Goal: Information Seeking & Learning: Learn about a topic

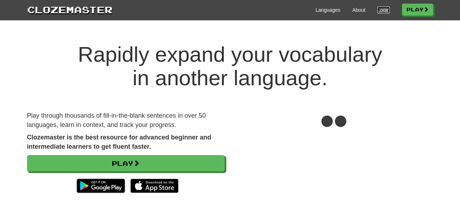
click at [381, 12] on link "Login" at bounding box center [383, 9] width 12 height 7
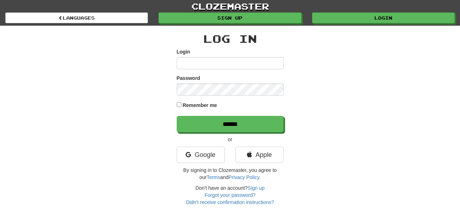
click at [214, 65] on input "Login" at bounding box center [230, 63] width 107 height 12
type input "******"
click at [177, 116] on input "******" at bounding box center [230, 124] width 107 height 16
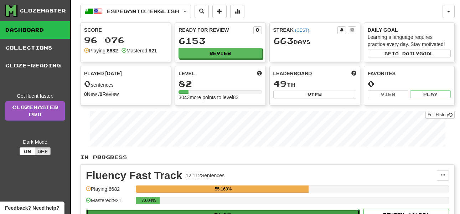
click at [249, 211] on button "Play" at bounding box center [222, 215] width 273 height 12
select select "**"
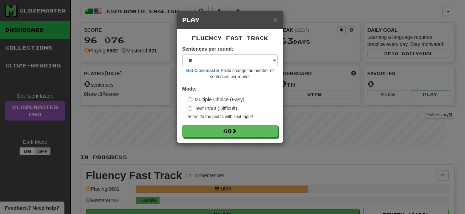
click at [221, 137] on div "Fluency Fast Track Sentences per round: * ** ** ** ** ** *** ******** Get Cloze…" at bounding box center [230, 85] width 106 height 113
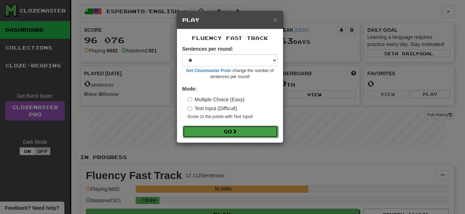
click at [221, 130] on button "Go" at bounding box center [231, 131] width 96 height 12
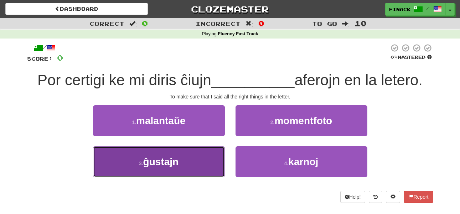
click at [202, 163] on button "3 . ĝustajn" at bounding box center [159, 161] width 132 height 31
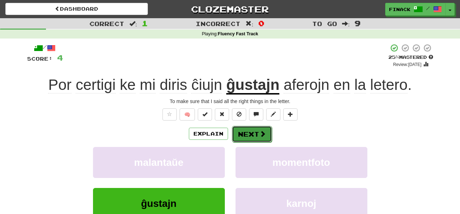
click at [256, 132] on button "Next" at bounding box center [252, 134] width 40 height 16
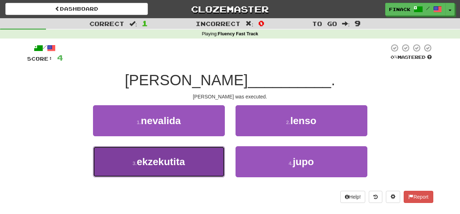
click at [196, 168] on button "3 . ekzekutita" at bounding box center [159, 161] width 132 height 31
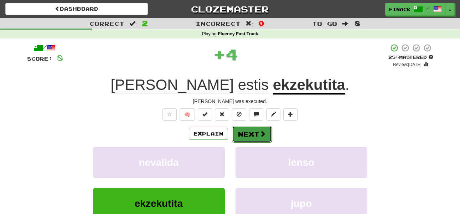
click at [251, 138] on button "Next" at bounding box center [252, 134] width 40 height 16
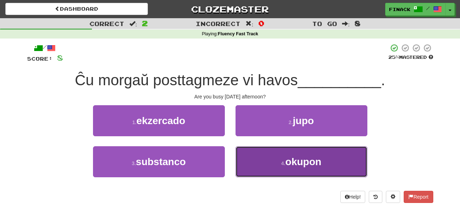
click at [266, 164] on button "4 . okupon" at bounding box center [302, 161] width 132 height 31
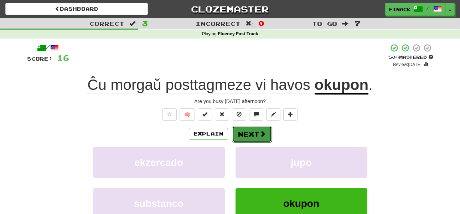
click at [246, 132] on button "Next" at bounding box center [252, 134] width 40 height 16
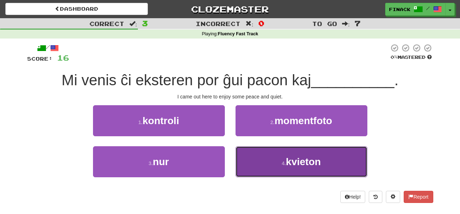
click at [264, 166] on button "4 . kvieton" at bounding box center [302, 161] width 132 height 31
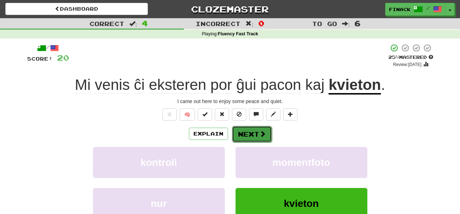
click at [251, 140] on button "Next" at bounding box center [252, 134] width 40 height 16
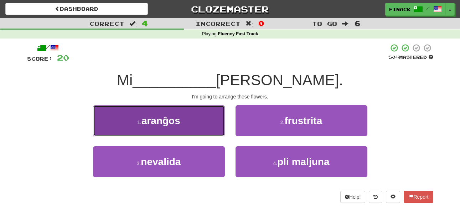
click at [166, 123] on span "aranĝos" at bounding box center [160, 120] width 39 height 11
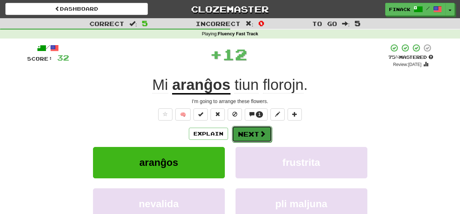
click at [262, 132] on span at bounding box center [262, 133] width 6 height 6
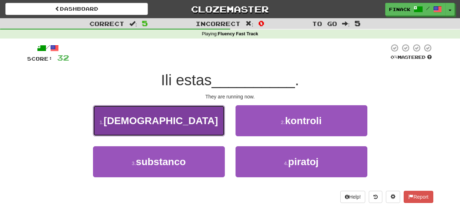
click at [203, 127] on button "1 . kurantaj" at bounding box center [159, 120] width 132 height 31
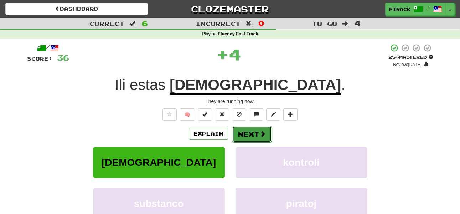
click at [251, 128] on button "Next" at bounding box center [252, 134] width 40 height 16
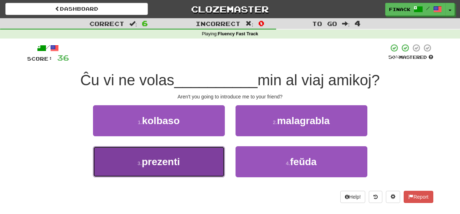
click at [195, 160] on button "3 . prezenti" at bounding box center [159, 161] width 132 height 31
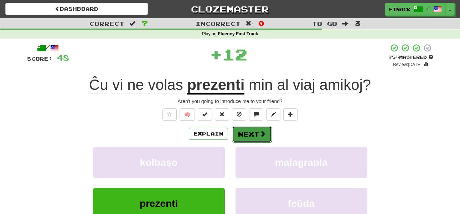
click at [268, 132] on button "Next" at bounding box center [252, 134] width 40 height 16
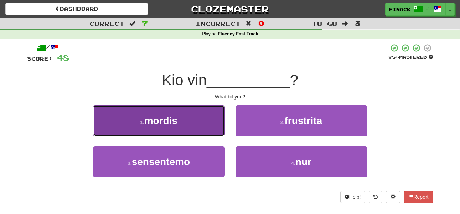
click at [169, 129] on button "1 . mordis" at bounding box center [159, 120] width 132 height 31
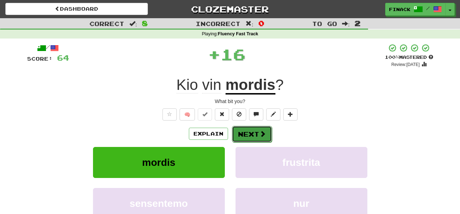
click at [253, 134] on button "Next" at bounding box center [252, 134] width 40 height 16
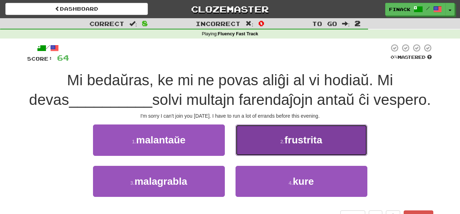
click at [272, 149] on button "2 . frustrita" at bounding box center [302, 139] width 132 height 31
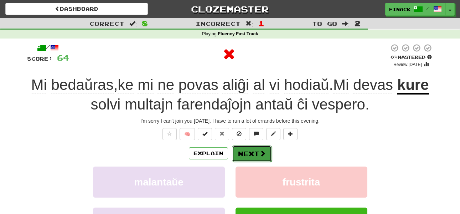
click at [267, 153] on button "Next" at bounding box center [252, 153] width 40 height 16
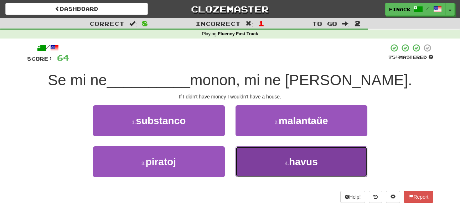
click at [273, 164] on button "4 . havus" at bounding box center [302, 161] width 132 height 31
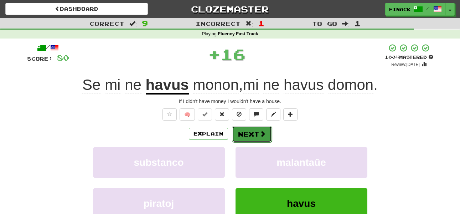
click at [259, 135] on span at bounding box center [262, 133] width 6 height 6
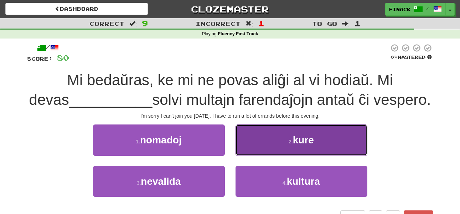
click at [279, 137] on button "2 . kure" at bounding box center [302, 139] width 132 height 31
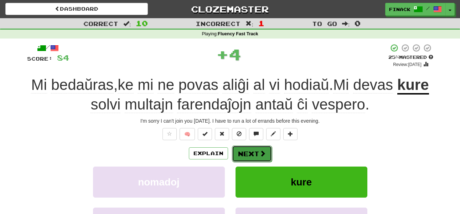
click at [252, 149] on button "Next" at bounding box center [252, 153] width 40 height 16
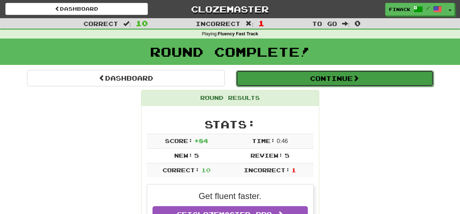
click at [273, 79] on button "Continue" at bounding box center [335, 78] width 198 height 16
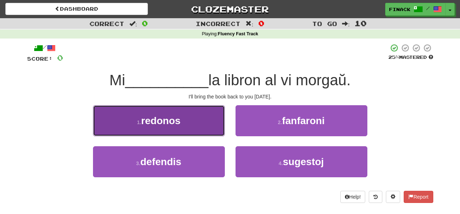
click at [215, 122] on button "1 . redonos" at bounding box center [159, 120] width 132 height 31
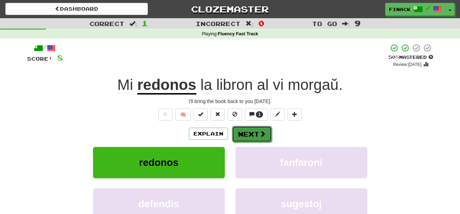
click at [251, 132] on button "Next" at bounding box center [252, 134] width 40 height 16
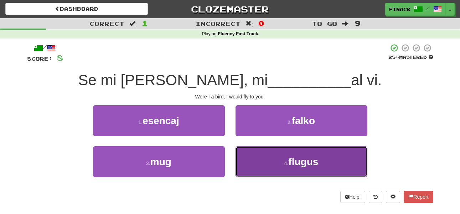
click at [267, 167] on button "4 . flugus" at bounding box center [302, 161] width 132 height 31
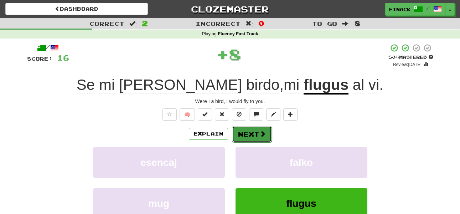
click at [253, 138] on button "Next" at bounding box center [252, 134] width 40 height 16
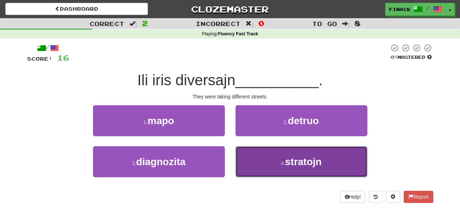
click at [282, 161] on small "4 ." at bounding box center [283, 163] width 4 height 6
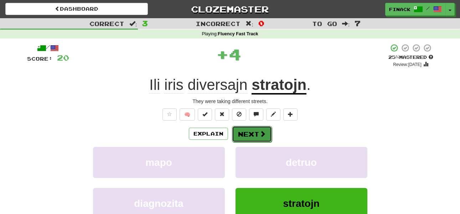
click at [254, 136] on button "Next" at bounding box center [252, 134] width 40 height 16
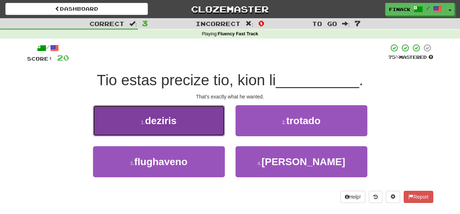
click at [201, 116] on button "1 . deziris" at bounding box center [159, 120] width 132 height 31
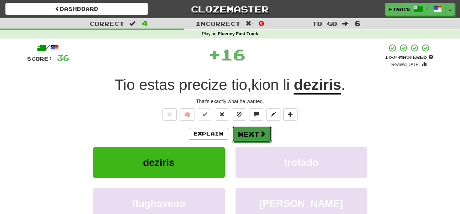
click at [254, 131] on button "Next" at bounding box center [252, 134] width 40 height 16
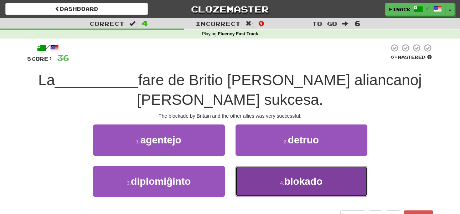
click at [270, 185] on button "4 . blokado" at bounding box center [302, 181] width 132 height 31
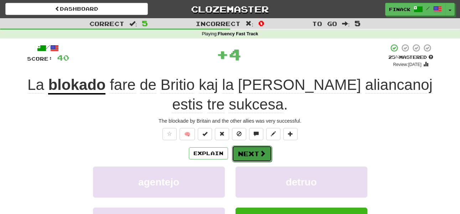
click at [255, 149] on button "Next" at bounding box center [252, 153] width 40 height 16
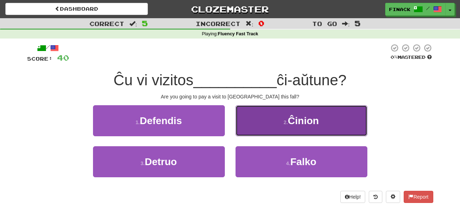
click at [281, 127] on button "2 . Ĉinion" at bounding box center [302, 120] width 132 height 31
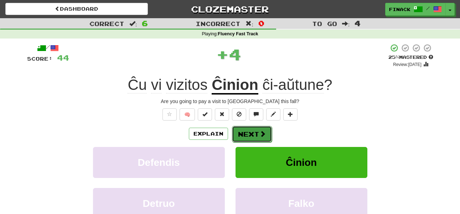
click at [249, 139] on button "Next" at bounding box center [252, 134] width 40 height 16
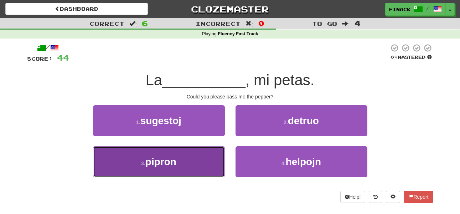
click at [205, 161] on button "3 . pipron" at bounding box center [159, 161] width 132 height 31
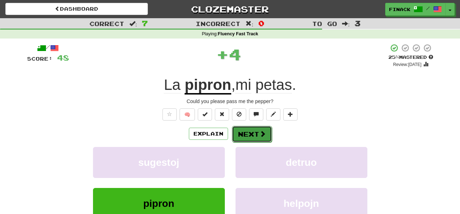
click at [257, 136] on button "Next" at bounding box center [252, 134] width 40 height 16
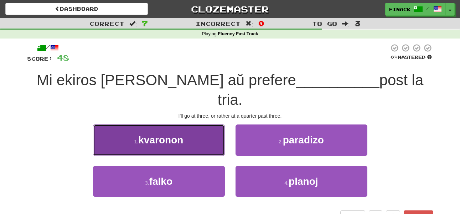
click at [213, 132] on button "1 . kvaronon" at bounding box center [159, 139] width 132 height 31
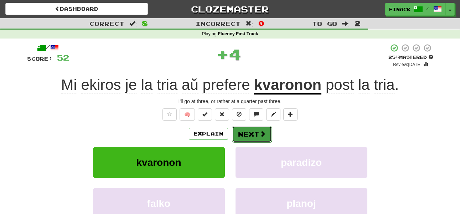
click at [253, 132] on button "Next" at bounding box center [252, 134] width 40 height 16
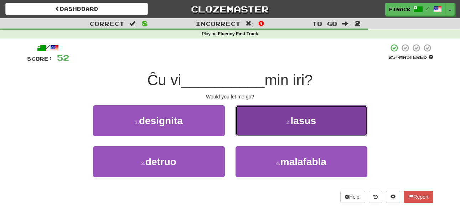
click at [269, 119] on button "2 . lasus" at bounding box center [302, 120] width 132 height 31
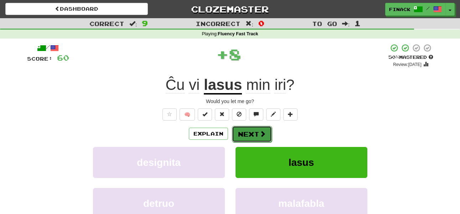
click at [254, 136] on button "Next" at bounding box center [252, 134] width 40 height 16
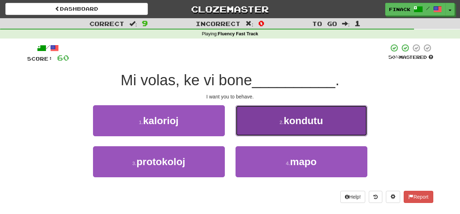
click at [263, 123] on button "2 . kondutu" at bounding box center [302, 120] width 132 height 31
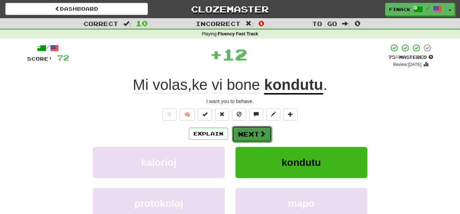
click at [254, 131] on button "Next" at bounding box center [252, 134] width 40 height 16
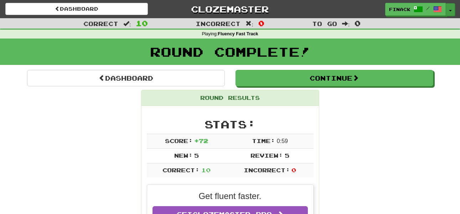
click at [451, 9] on button "Toggle Dropdown" at bounding box center [450, 9] width 9 height 13
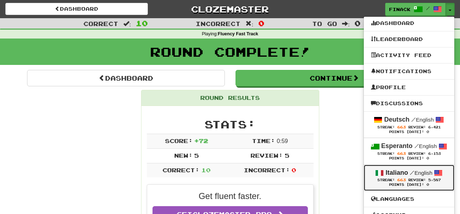
drag, startPoint x: 402, startPoint y: 178, endPoint x: 342, endPoint y: 120, distance: 83.7
click at [398, 172] on strong "Italiano" at bounding box center [397, 172] width 22 height 7
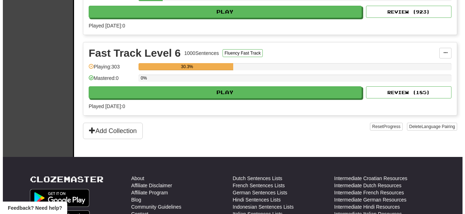
scroll to position [518, 0]
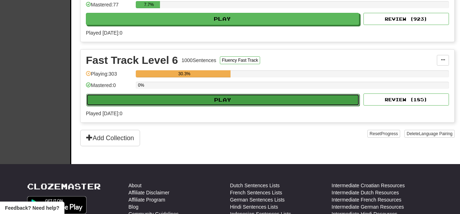
click at [266, 97] on button "Play" at bounding box center [222, 100] width 273 height 12
select select "**"
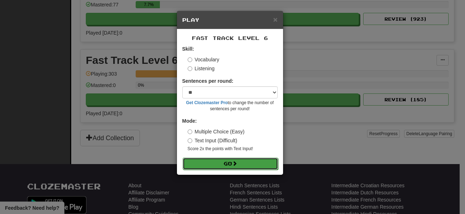
click at [226, 165] on button "Go" at bounding box center [231, 164] width 96 height 12
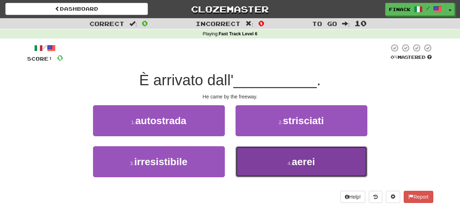
click at [282, 161] on button "4 . aerei" at bounding box center [302, 161] width 132 height 31
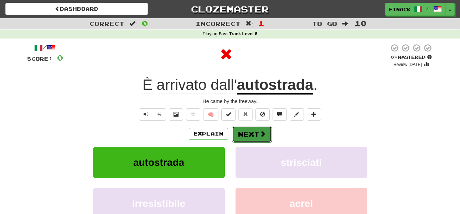
click at [246, 130] on button "Next" at bounding box center [252, 134] width 40 height 16
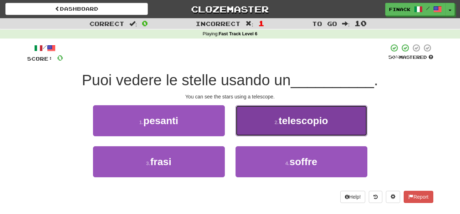
click at [266, 129] on button "2 . telescopio" at bounding box center [302, 120] width 132 height 31
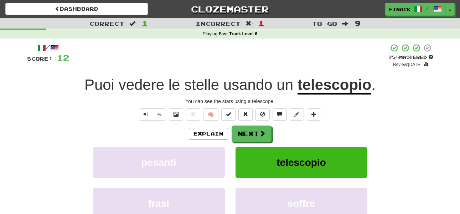
click at [244, 144] on div "Explain Next pesanti telescopio frasi soffre Learn more: pesanti telescopio fra…" at bounding box center [230, 182] width 406 height 114
click at [244, 141] on button "Next" at bounding box center [252, 134] width 40 height 16
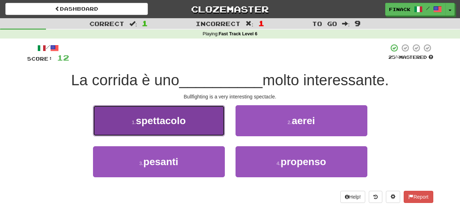
click at [206, 125] on button "1 . spettacolo" at bounding box center [159, 120] width 132 height 31
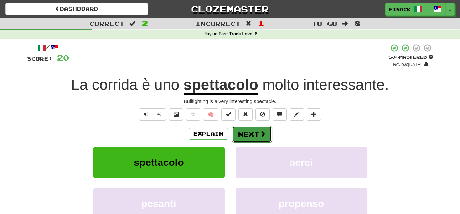
click at [256, 136] on button "Next" at bounding box center [252, 134] width 40 height 16
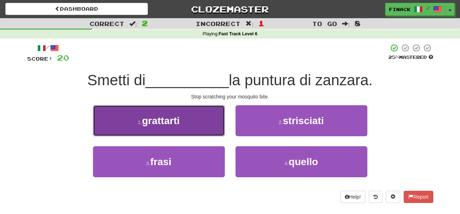
click at [216, 123] on button "1 . grattarti" at bounding box center [159, 120] width 132 height 31
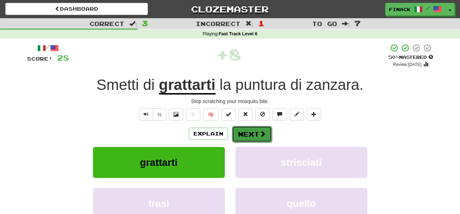
click at [244, 133] on button "Next" at bounding box center [252, 134] width 40 height 16
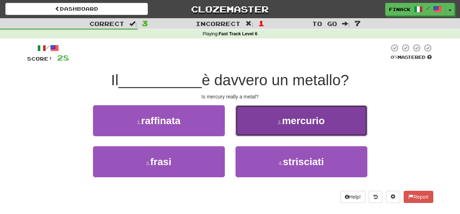
click at [259, 130] on button "2 . mercurio" at bounding box center [302, 120] width 132 height 31
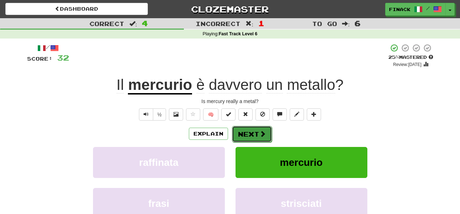
click at [244, 133] on button "Next" at bounding box center [252, 134] width 40 height 16
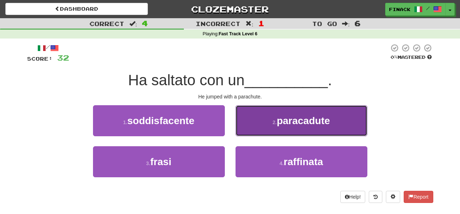
click at [261, 130] on button "2 . paracadute" at bounding box center [302, 120] width 132 height 31
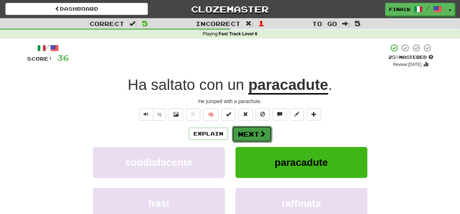
click at [249, 133] on button "Next" at bounding box center [252, 134] width 40 height 16
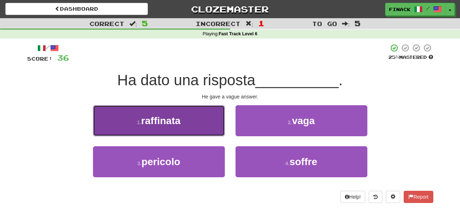
click at [192, 115] on button "1 . raffinata" at bounding box center [159, 120] width 132 height 31
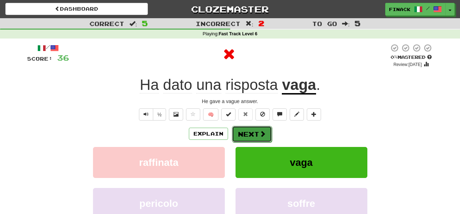
click at [246, 130] on button "Next" at bounding box center [252, 134] width 40 height 16
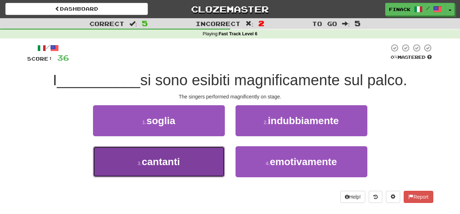
click at [203, 150] on button "3 . cantanti" at bounding box center [159, 161] width 132 height 31
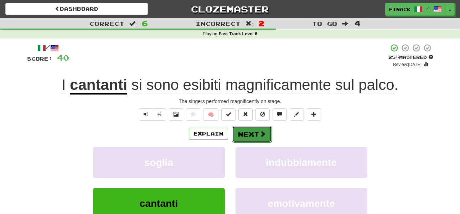
click at [255, 135] on button "Next" at bounding box center [252, 134] width 40 height 16
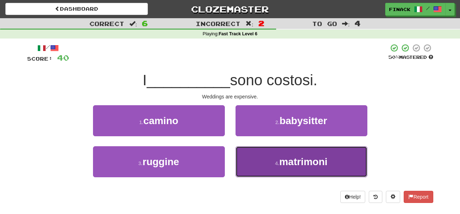
click at [265, 166] on button "4 . matrimoni" at bounding box center [302, 161] width 132 height 31
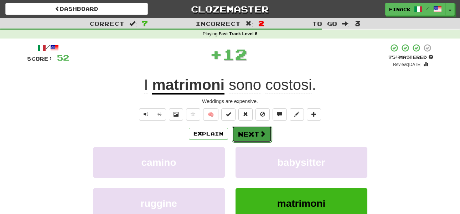
click at [254, 134] on button "Next" at bounding box center [252, 134] width 40 height 16
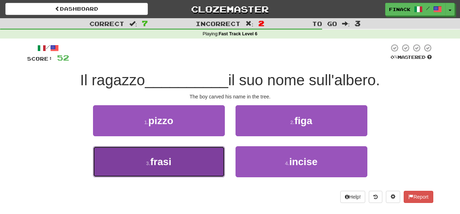
click at [208, 157] on button "3 . frasi" at bounding box center [159, 161] width 132 height 31
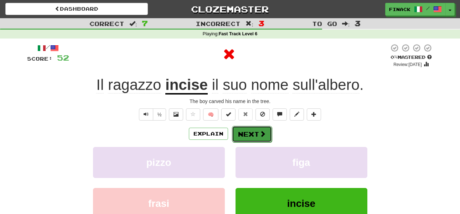
click at [252, 127] on button "Next" at bounding box center [252, 134] width 40 height 16
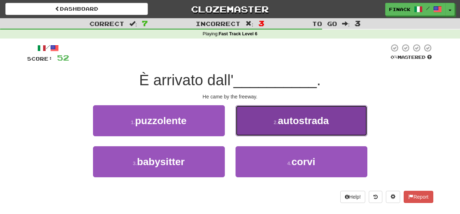
click at [252, 127] on button "2 . autostrada" at bounding box center [302, 120] width 132 height 31
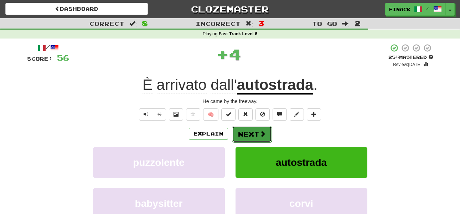
click at [253, 135] on button "Next" at bounding box center [252, 134] width 40 height 16
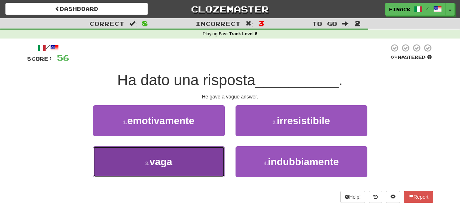
click at [203, 162] on button "3 . vaga" at bounding box center [159, 161] width 132 height 31
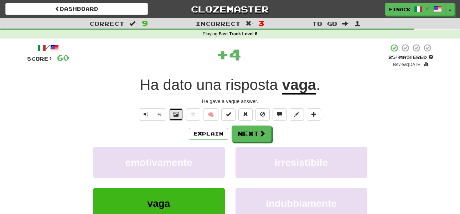
click at [182, 114] on button at bounding box center [176, 114] width 14 height 12
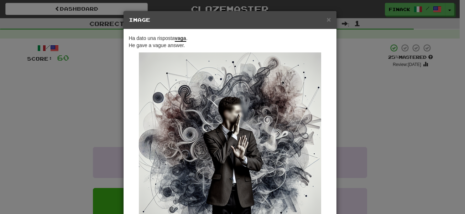
click at [371, 103] on div "× Image Ha dato una risposta vaga . He gave a vague answer. Change when and how…" at bounding box center [232, 107] width 465 height 214
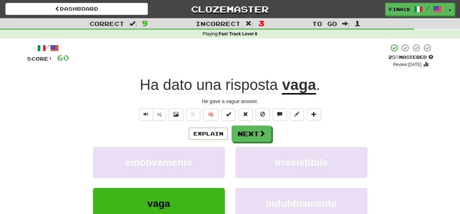
click at [275, 131] on div "Explain Next" at bounding box center [230, 133] width 406 height 16
click at [261, 131] on span at bounding box center [262, 133] width 6 height 6
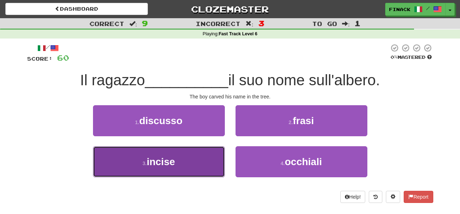
click at [192, 170] on button "3 . incise" at bounding box center [159, 161] width 132 height 31
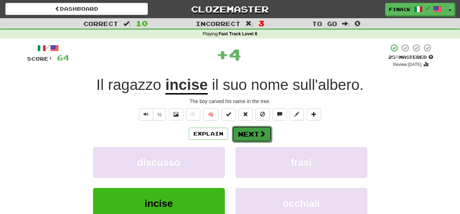
click at [244, 132] on button "Next" at bounding box center [252, 134] width 40 height 16
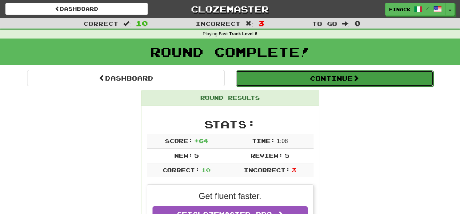
click at [269, 80] on button "Continue" at bounding box center [335, 78] width 198 height 16
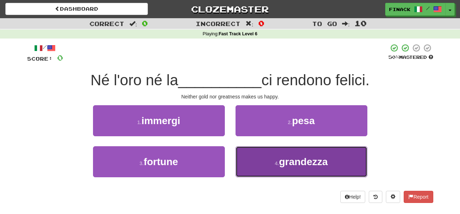
click at [278, 157] on button "4 . grandezza" at bounding box center [302, 161] width 132 height 31
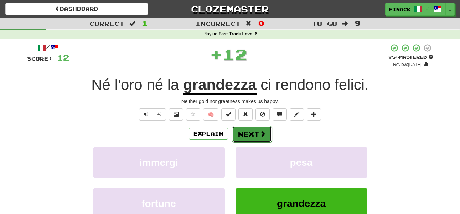
click at [253, 134] on button "Next" at bounding box center [252, 134] width 40 height 16
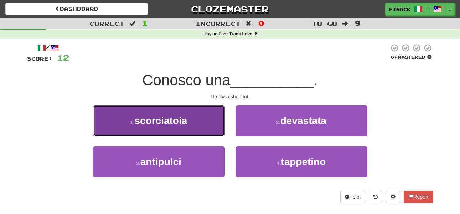
click at [199, 127] on button "1 . scorciatoia" at bounding box center [159, 120] width 132 height 31
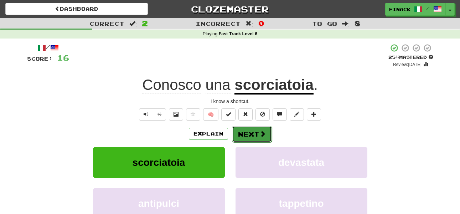
click at [255, 136] on button "Next" at bounding box center [252, 134] width 40 height 16
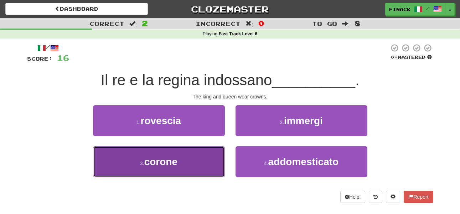
click at [204, 148] on button "3 . corone" at bounding box center [159, 161] width 132 height 31
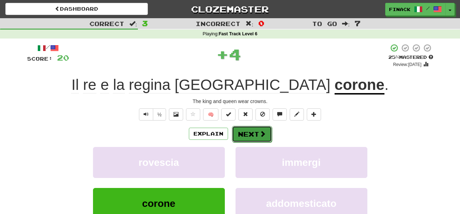
click at [246, 136] on button "Next" at bounding box center [252, 134] width 40 height 16
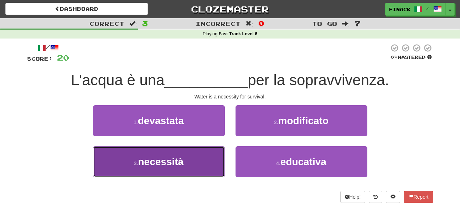
click at [210, 162] on button "3 . necessità" at bounding box center [159, 161] width 132 height 31
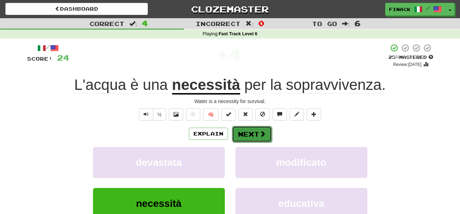
click at [252, 135] on button "Next" at bounding box center [252, 134] width 40 height 16
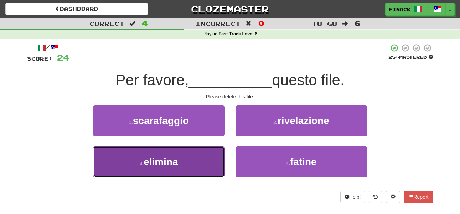
click at [211, 148] on button "3 . elimina" at bounding box center [159, 161] width 132 height 31
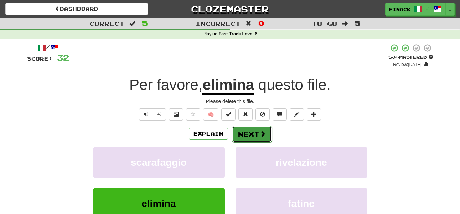
click at [251, 135] on button "Next" at bounding box center [252, 134] width 40 height 16
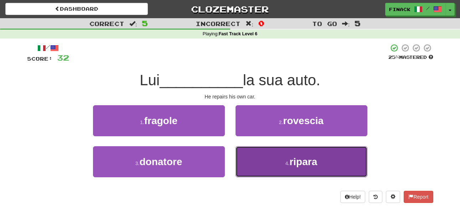
click at [263, 163] on button "4 . ripara" at bounding box center [302, 161] width 132 height 31
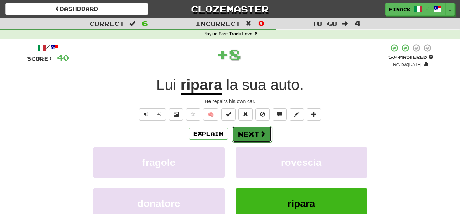
click at [256, 134] on button "Next" at bounding box center [252, 134] width 40 height 16
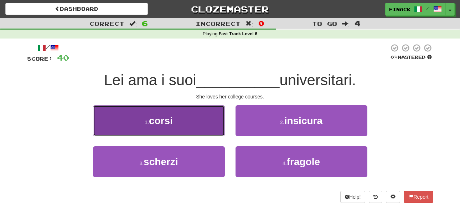
click at [207, 128] on button "1 . corsi" at bounding box center [159, 120] width 132 height 31
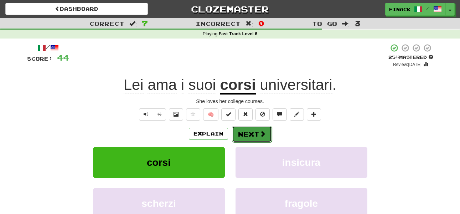
click at [253, 133] on button "Next" at bounding box center [252, 134] width 40 height 16
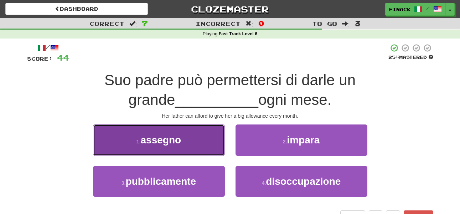
click at [195, 140] on button "1 . assegno" at bounding box center [159, 139] width 132 height 31
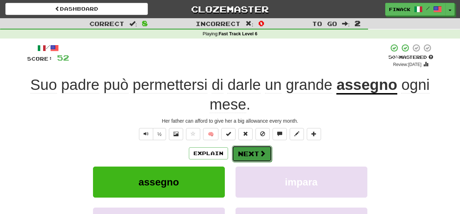
click at [249, 154] on button "Next" at bounding box center [252, 153] width 40 height 16
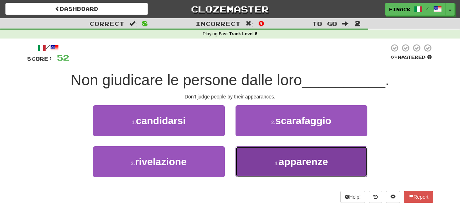
click at [258, 152] on button "4 . apparenze" at bounding box center [302, 161] width 132 height 31
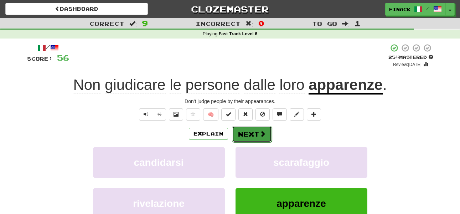
click at [246, 134] on button "Next" at bounding box center [252, 134] width 40 height 16
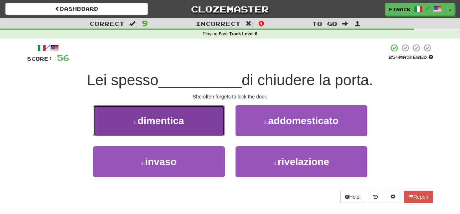
click at [196, 124] on button "1 . dimentica" at bounding box center [159, 120] width 132 height 31
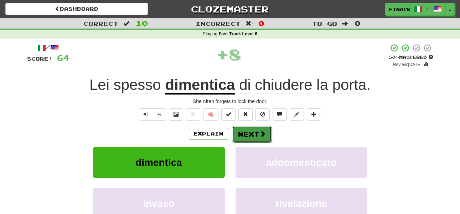
click at [255, 135] on button "Next" at bounding box center [252, 134] width 40 height 16
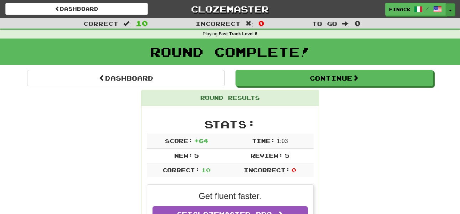
click at [450, 13] on button "Toggle Dropdown" at bounding box center [450, 9] width 9 height 13
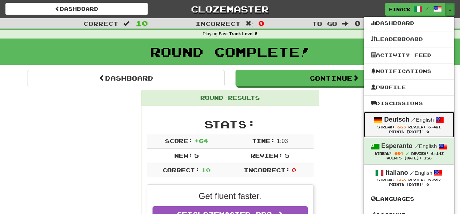
click at [393, 117] on strong "Deutsch" at bounding box center [396, 119] width 25 height 7
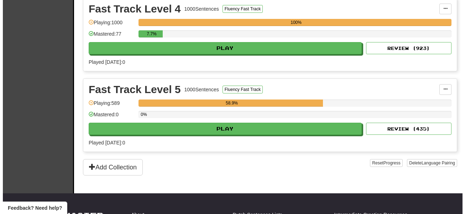
scroll to position [413, 0]
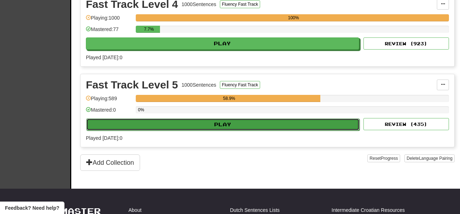
click at [227, 129] on button "Play" at bounding box center [222, 124] width 273 height 12
select select "**"
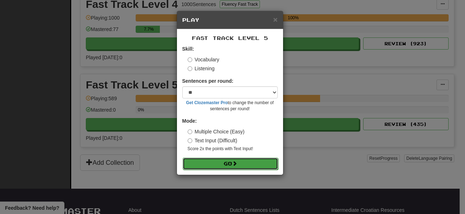
click at [231, 160] on button "Go" at bounding box center [231, 164] width 96 height 12
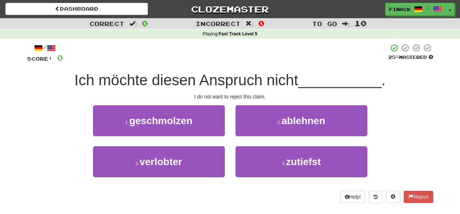
click at [193, 140] on div "1 . geschmolzen" at bounding box center [159, 125] width 143 height 41
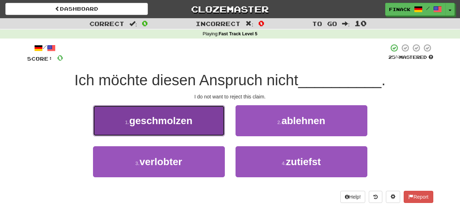
click at [189, 120] on span "geschmolzen" at bounding box center [160, 120] width 63 height 11
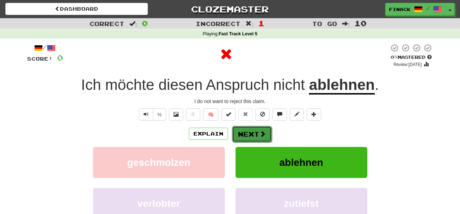
click at [251, 138] on button "Next" at bounding box center [252, 134] width 40 height 16
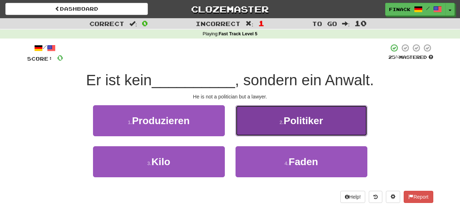
click at [275, 127] on button "2 . Politiker" at bounding box center [302, 120] width 132 height 31
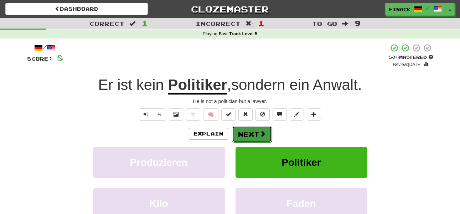
click at [256, 131] on button "Next" at bounding box center [252, 134] width 40 height 16
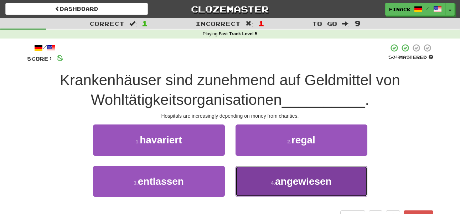
click at [267, 184] on button "4 . angewiesen" at bounding box center [302, 181] width 132 height 31
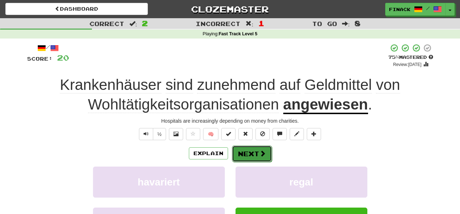
click at [243, 154] on button "Next" at bounding box center [252, 153] width 40 height 16
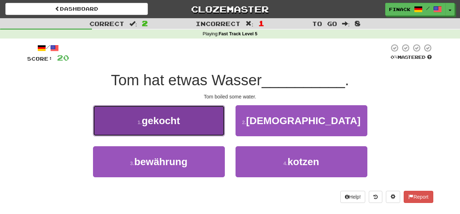
click at [180, 117] on span "gekocht" at bounding box center [161, 120] width 38 height 11
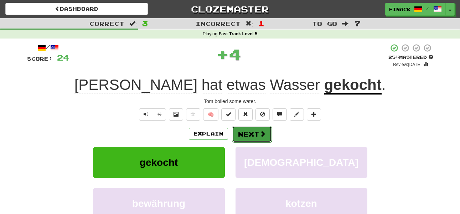
click at [243, 135] on button "Next" at bounding box center [252, 134] width 40 height 16
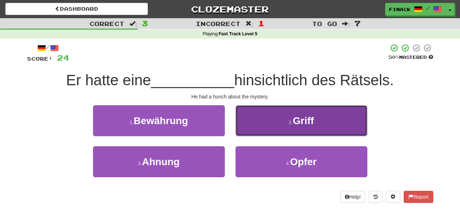
click at [252, 127] on button "2 . Griff" at bounding box center [302, 120] width 132 height 31
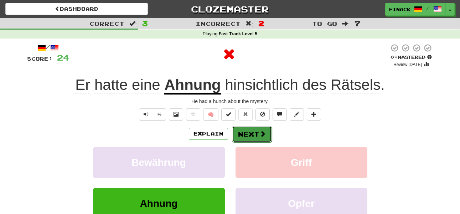
click at [251, 134] on button "Next" at bounding box center [252, 134] width 40 height 16
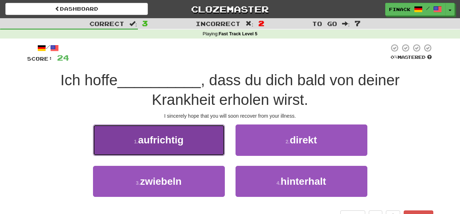
click at [202, 145] on button "1 . aufrichtig" at bounding box center [159, 139] width 132 height 31
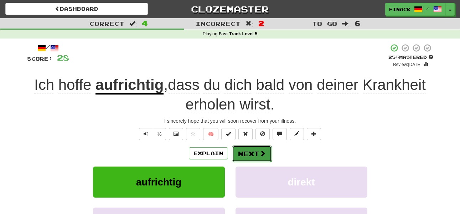
click at [249, 151] on button "Next" at bounding box center [252, 153] width 40 height 16
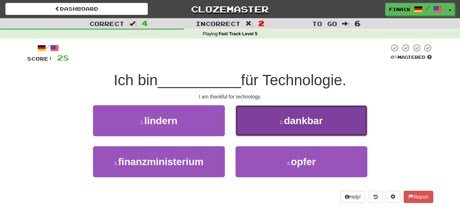
click at [256, 129] on button "2 . dankbar" at bounding box center [302, 120] width 132 height 31
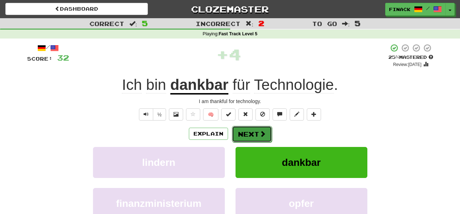
click at [256, 132] on button "Next" at bounding box center [252, 134] width 40 height 16
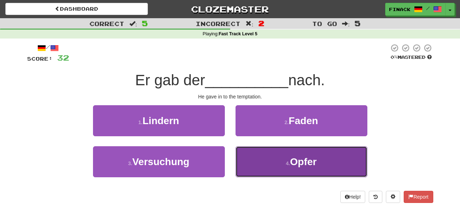
click at [257, 159] on button "4 . Opfer" at bounding box center [302, 161] width 132 height 31
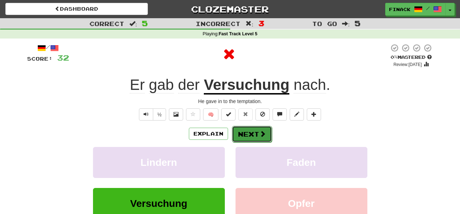
click at [254, 140] on button "Next" at bounding box center [252, 134] width 40 height 16
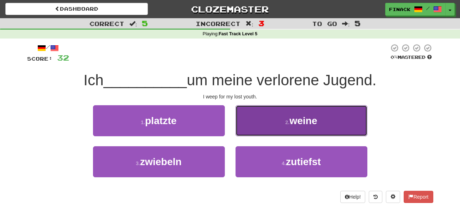
click at [258, 129] on button "2 . weine" at bounding box center [302, 120] width 132 height 31
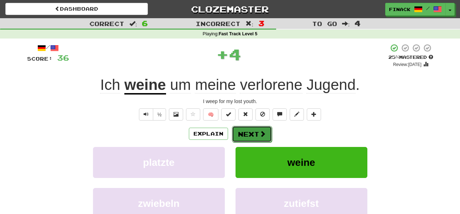
click at [253, 135] on button "Next" at bounding box center [252, 134] width 40 height 16
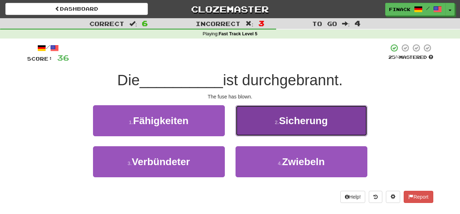
click at [254, 126] on button "2 . Sicherung" at bounding box center [302, 120] width 132 height 31
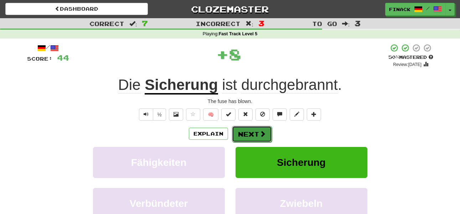
click at [254, 134] on button "Next" at bounding box center [252, 134] width 40 height 16
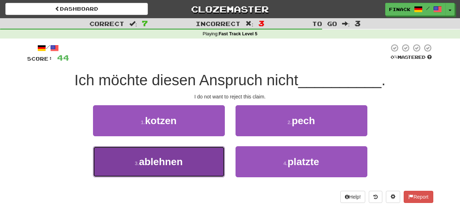
click at [202, 167] on button "3 . ablehnen" at bounding box center [159, 161] width 132 height 31
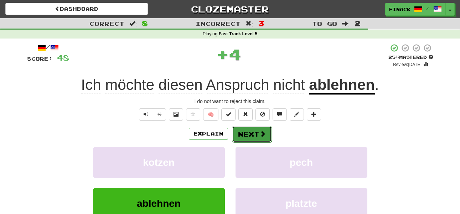
click at [249, 132] on button "Next" at bounding box center [252, 134] width 40 height 16
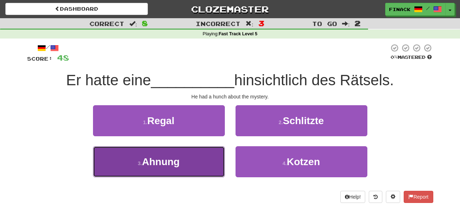
click at [204, 175] on button "3 . Ahnung" at bounding box center [159, 161] width 132 height 31
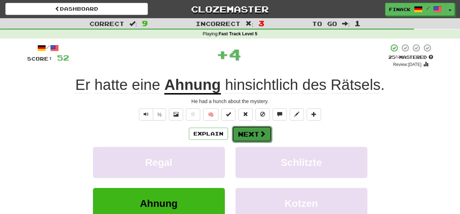
click at [247, 134] on button "Next" at bounding box center [252, 134] width 40 height 16
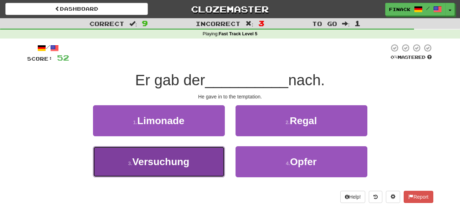
click at [216, 157] on button "3 . Versuchung" at bounding box center [159, 161] width 132 height 31
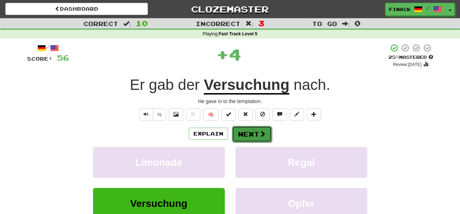
click at [262, 133] on span at bounding box center [262, 133] width 6 height 6
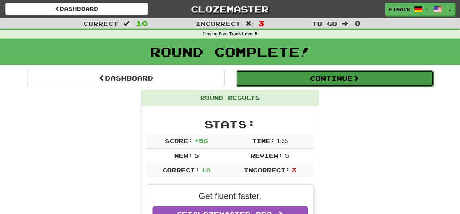
click at [259, 79] on button "Continue" at bounding box center [335, 78] width 198 height 16
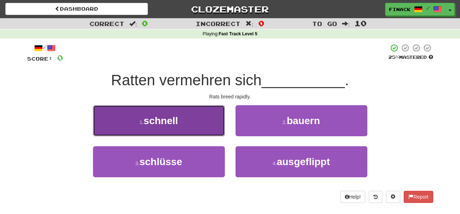
click at [140, 123] on small "1 ." at bounding box center [141, 122] width 4 height 6
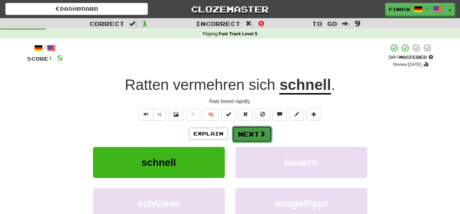
click at [258, 129] on button "Next" at bounding box center [252, 134] width 40 height 16
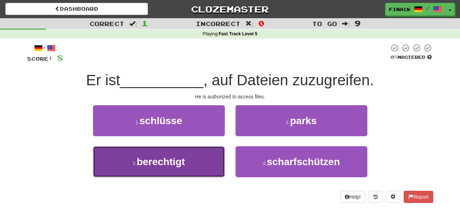
click at [212, 163] on button "3 . berechtigt" at bounding box center [159, 161] width 132 height 31
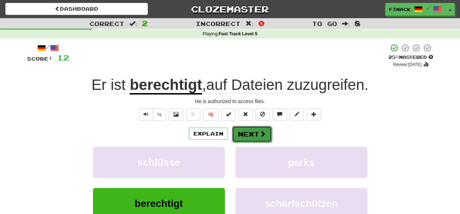
click at [245, 126] on button "Next" at bounding box center [252, 134] width 40 height 16
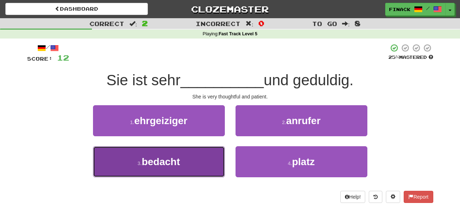
click at [211, 160] on button "3 . bedacht" at bounding box center [159, 161] width 132 height 31
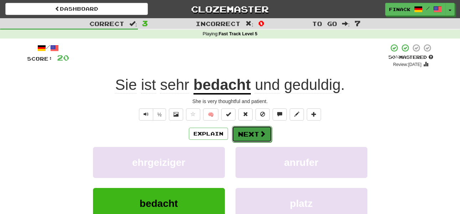
click at [247, 128] on button "Next" at bounding box center [252, 134] width 40 height 16
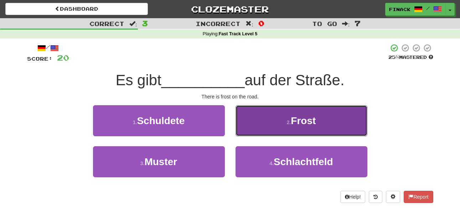
click at [267, 117] on button "2 . Frost" at bounding box center [302, 120] width 132 height 31
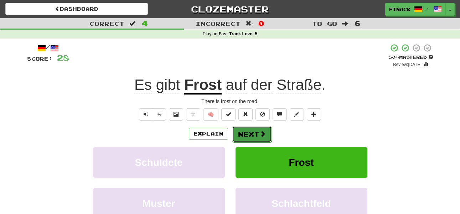
click at [250, 132] on button "Next" at bounding box center [252, 134] width 40 height 16
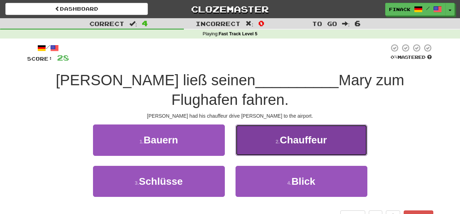
click at [274, 129] on button "2 . Chauffeur" at bounding box center [302, 139] width 132 height 31
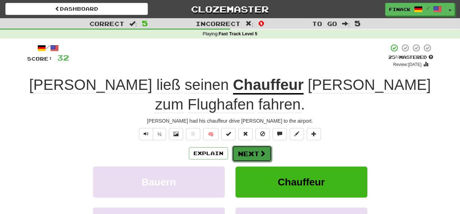
click at [259, 150] on span at bounding box center [262, 153] width 6 height 6
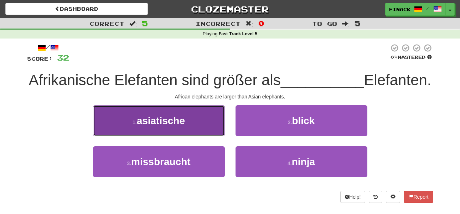
click at [201, 136] on button "1 . asiatische" at bounding box center [159, 120] width 132 height 31
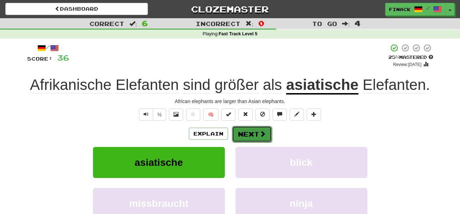
click at [247, 138] on button "Next" at bounding box center [252, 134] width 40 height 16
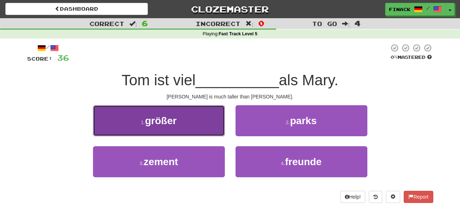
click at [180, 123] on button "1 . größer" at bounding box center [159, 120] width 132 height 31
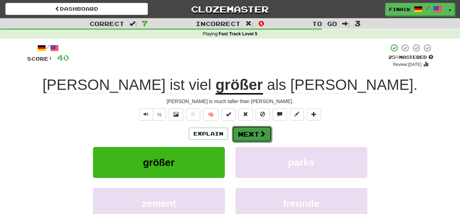
click at [260, 137] on span at bounding box center [262, 133] width 6 height 6
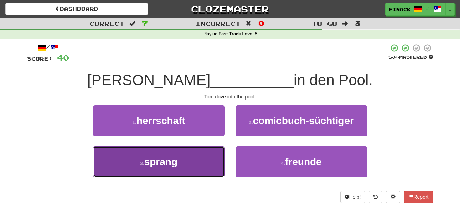
click at [208, 154] on button "3 . sprang" at bounding box center [159, 161] width 132 height 31
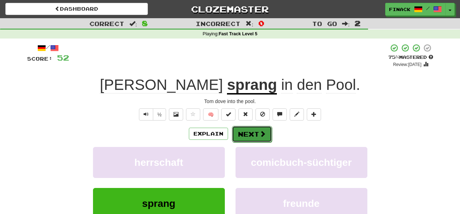
click at [254, 140] on button "Next" at bounding box center [252, 134] width 40 height 16
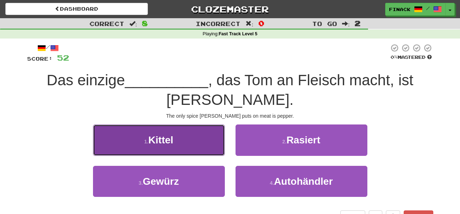
click at [190, 142] on button "1 . Kittel" at bounding box center [159, 139] width 132 height 31
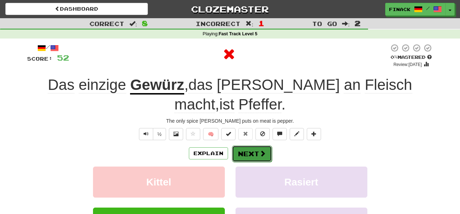
click at [246, 145] on button "Next" at bounding box center [252, 153] width 40 height 16
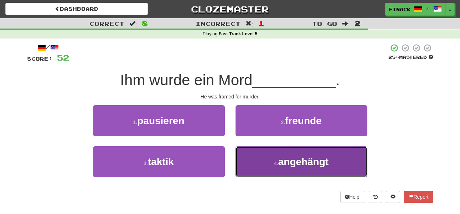
click at [253, 160] on button "4 . angehängt" at bounding box center [302, 161] width 132 height 31
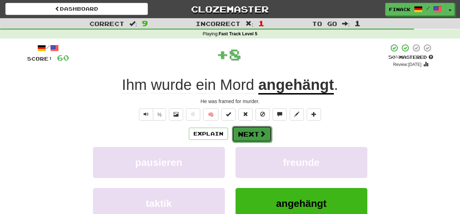
click at [248, 138] on button "Next" at bounding box center [252, 134] width 40 height 16
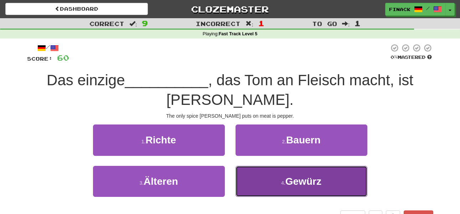
click at [260, 176] on button "4 . Gewürz" at bounding box center [302, 181] width 132 height 31
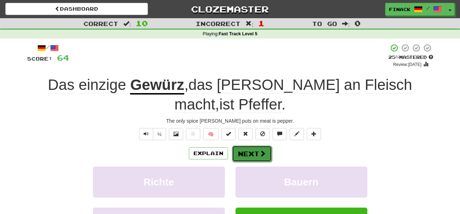
click at [253, 145] on button "Next" at bounding box center [252, 153] width 40 height 16
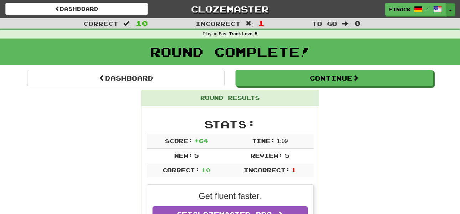
click at [451, 8] on button "Toggle Dropdown" at bounding box center [450, 9] width 9 height 13
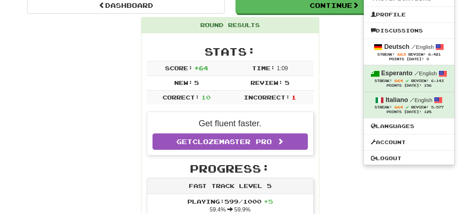
scroll to position [118, 0]
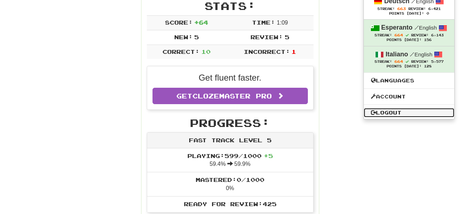
drag, startPoint x: 414, startPoint y: 108, endPoint x: 402, endPoint y: 102, distance: 13.1
click at [414, 109] on link "Logout" at bounding box center [409, 112] width 91 height 9
